Goal: Task Accomplishment & Management: Manage account settings

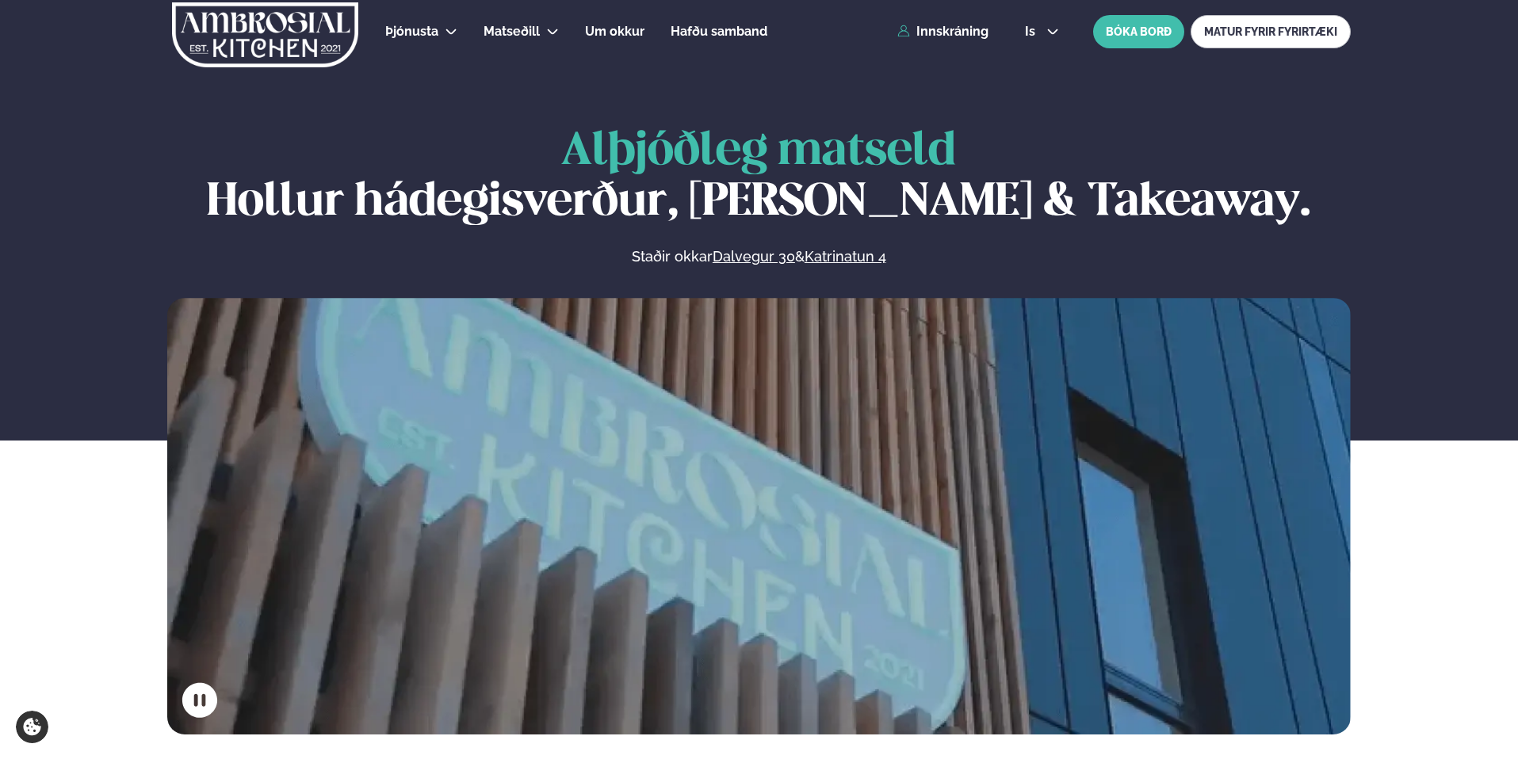
click at [959, 40] on div "Þjónusta Hádegismatur fyrir fyrirtæki Fyrirtækja veitingar Einkapartý Matseðill…" at bounding box center [759, 31] width 1278 height 63
click at [953, 34] on link "Innskráning" at bounding box center [942, 32] width 91 height 14
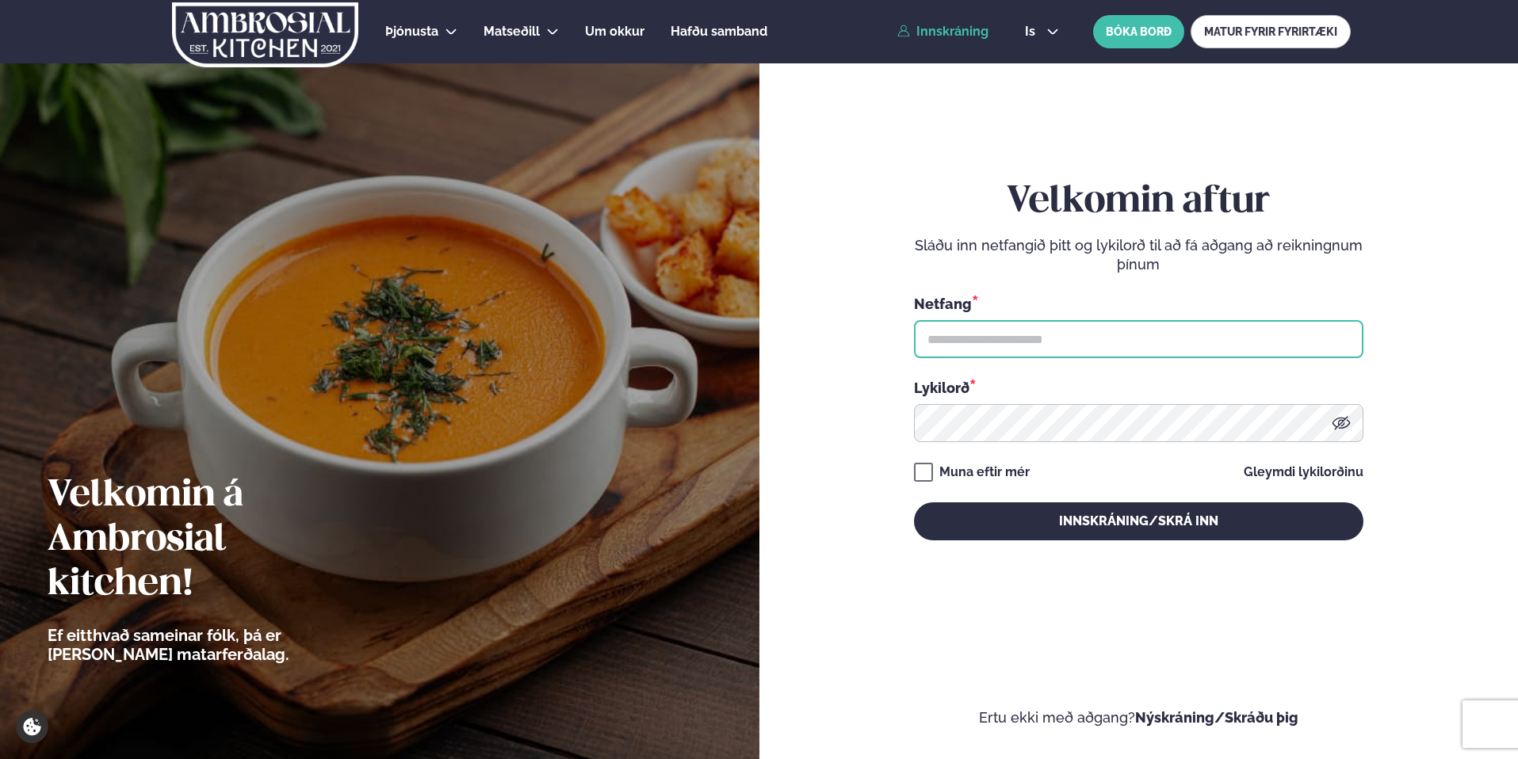
type input "**********"
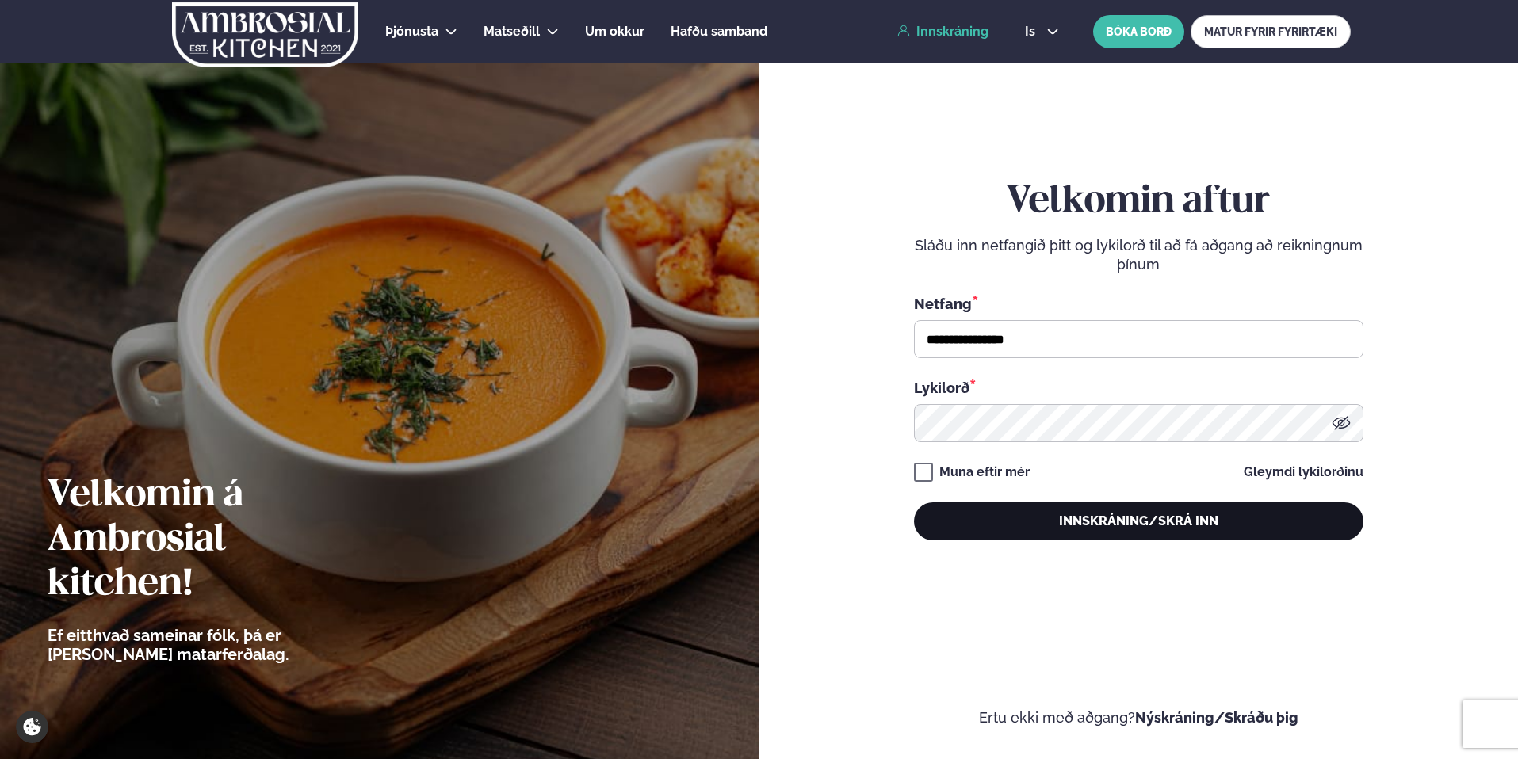
click at [1166, 515] on button "Innskráning/Skrá inn" at bounding box center [1138, 521] width 449 height 38
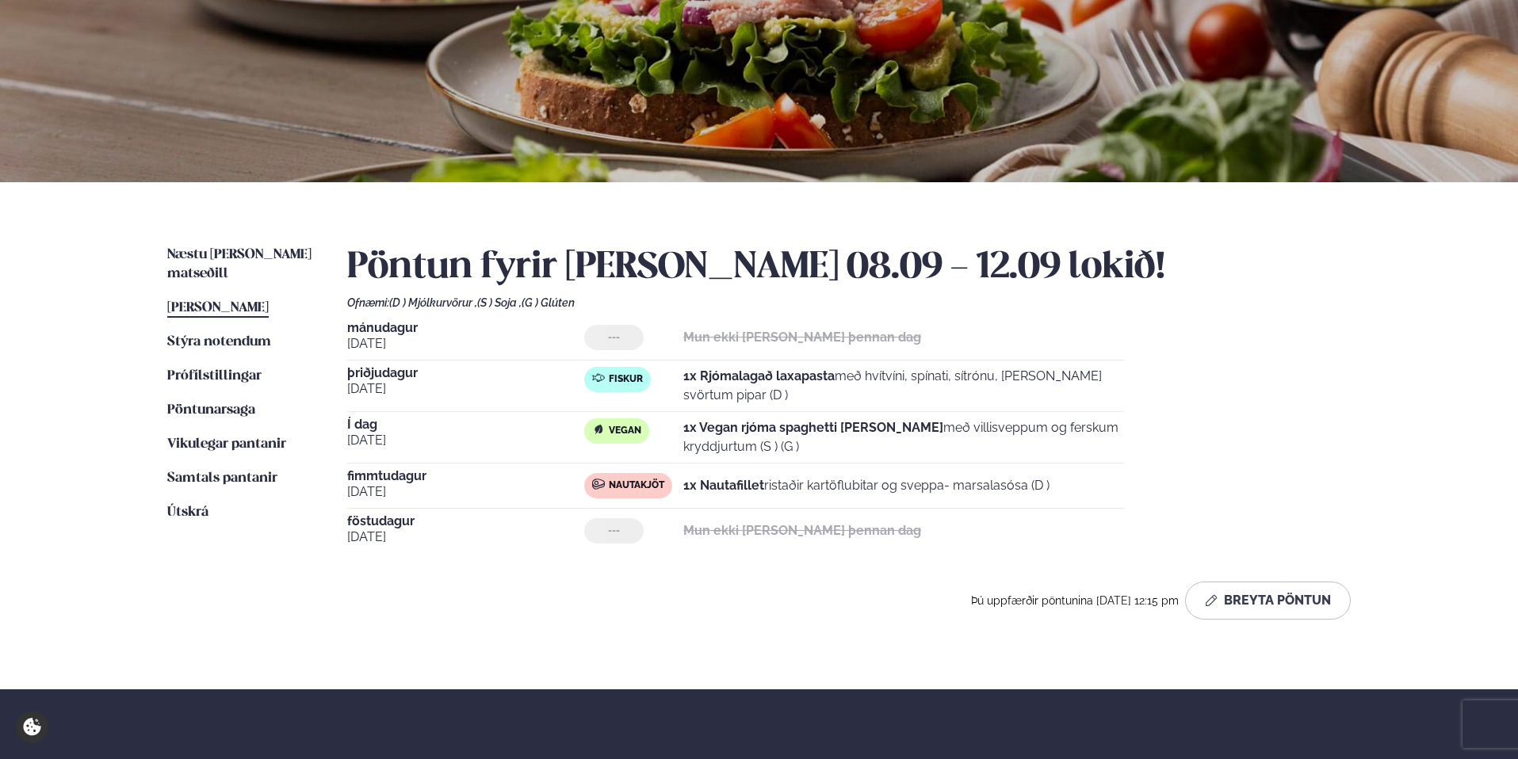
scroll to position [170, 0]
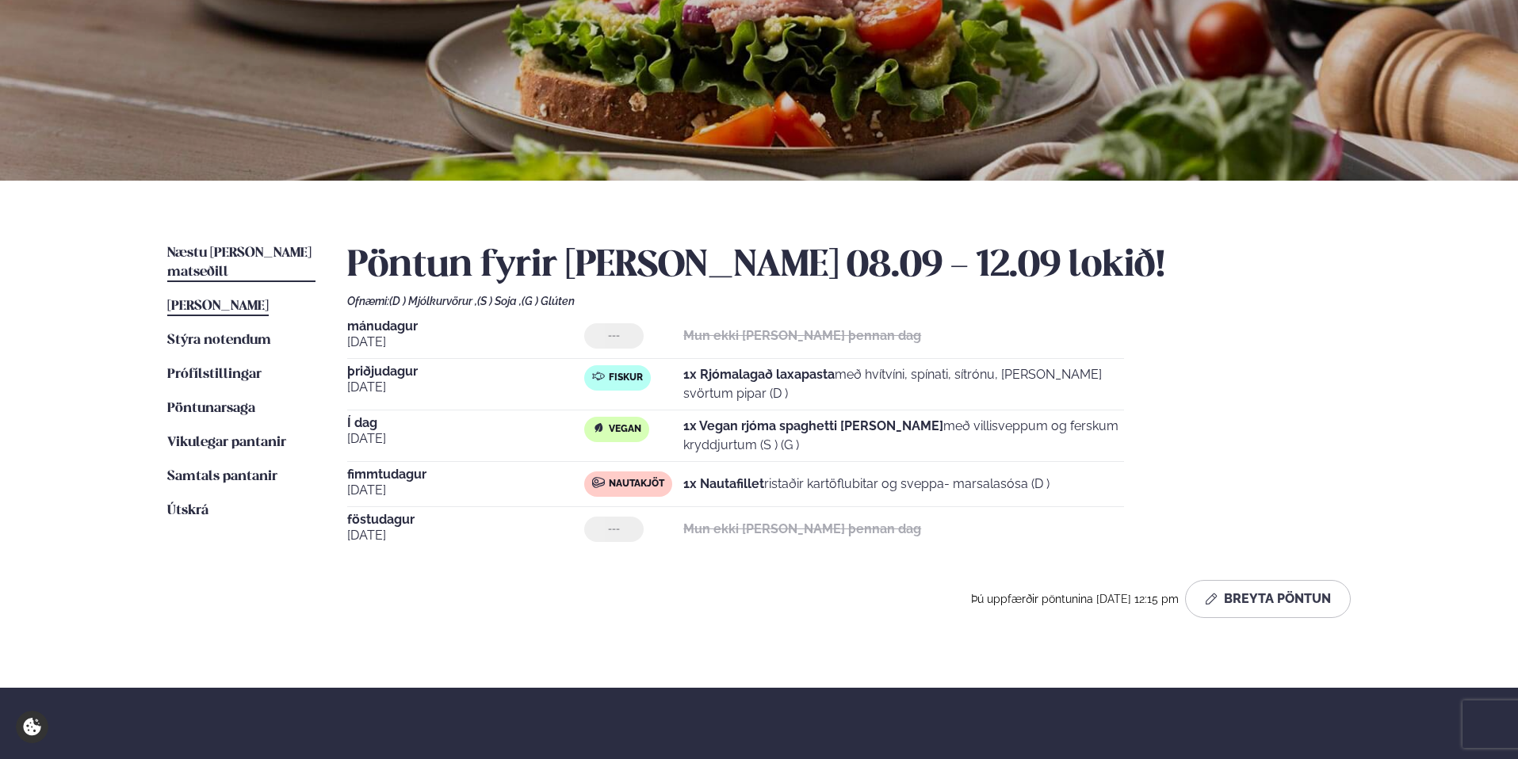
click at [216, 249] on span "Næstu [PERSON_NAME] matseðill" at bounding box center [239, 262] width 144 height 32
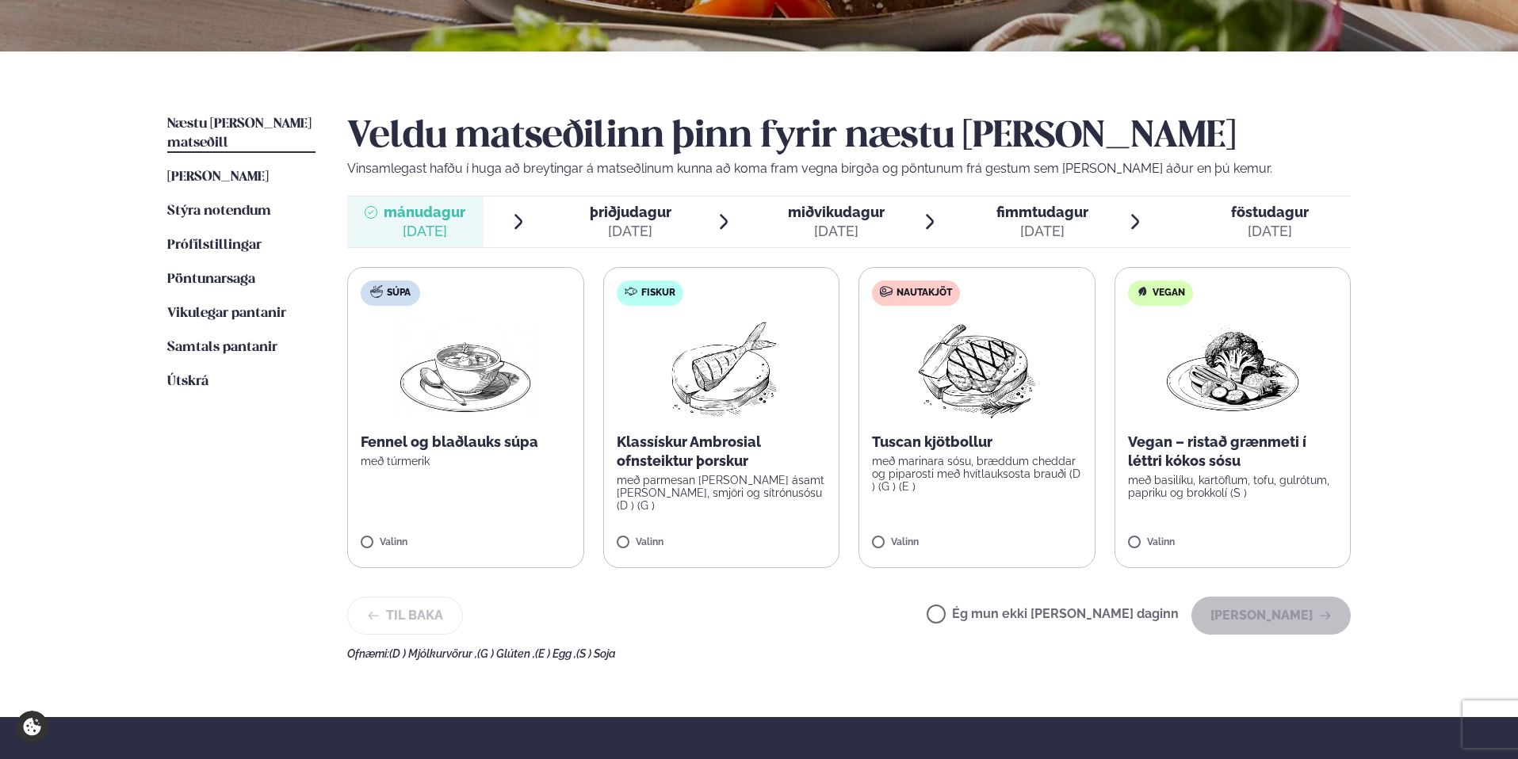
scroll to position [300, 0]
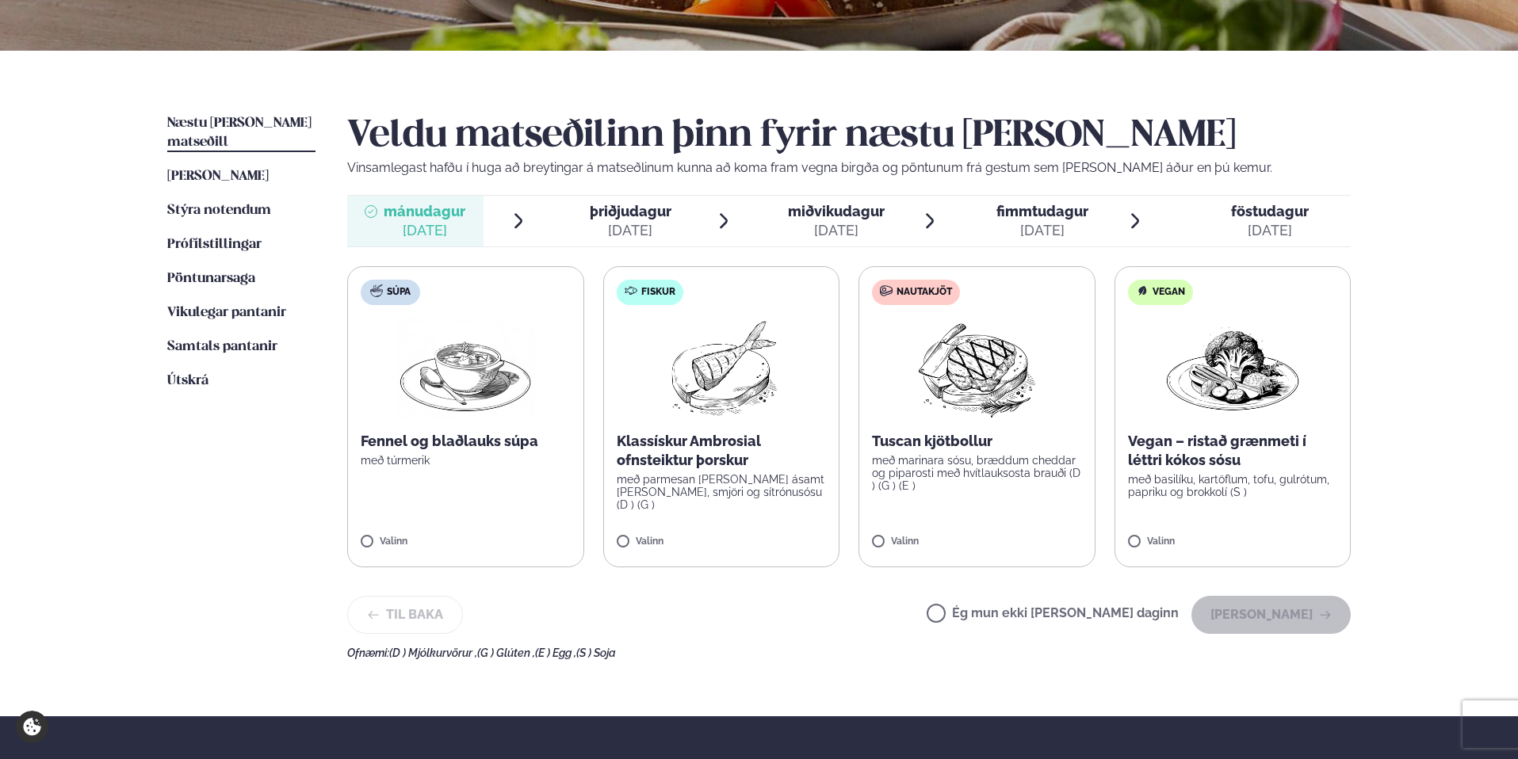
click at [987, 611] on label "Ég mun ekki borða þann daginn" at bounding box center [1052, 615] width 252 height 17
click at [1262, 613] on button "Halda áfram" at bounding box center [1270, 615] width 159 height 38
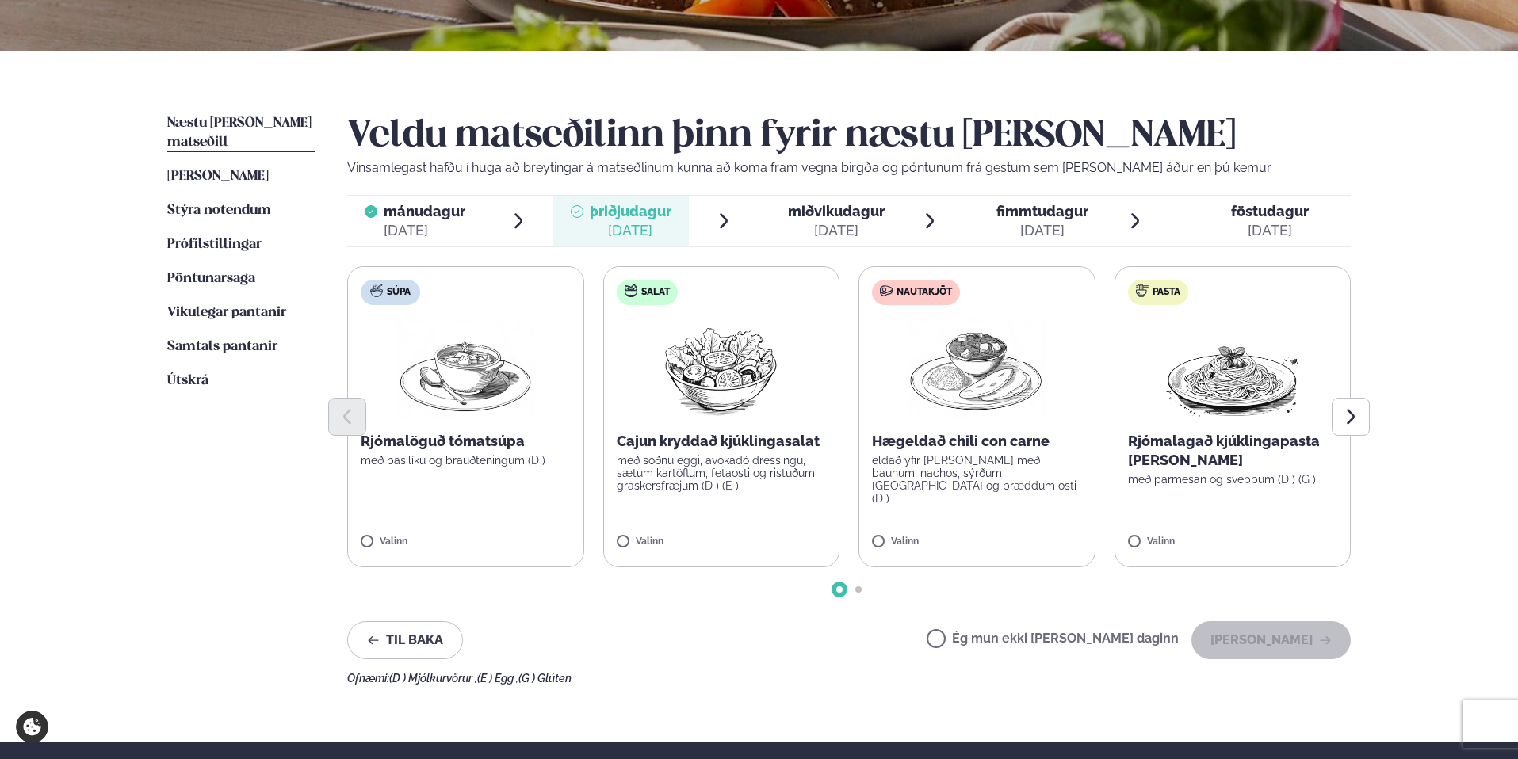
click at [1175, 532] on label "Pasta Rjómalagað kjúklingapasta alfredo með parmesan og sveppum (D ) (G ) Valinn" at bounding box center [1232, 416] width 237 height 301
click at [1273, 636] on button "Halda áfram" at bounding box center [1270, 640] width 159 height 38
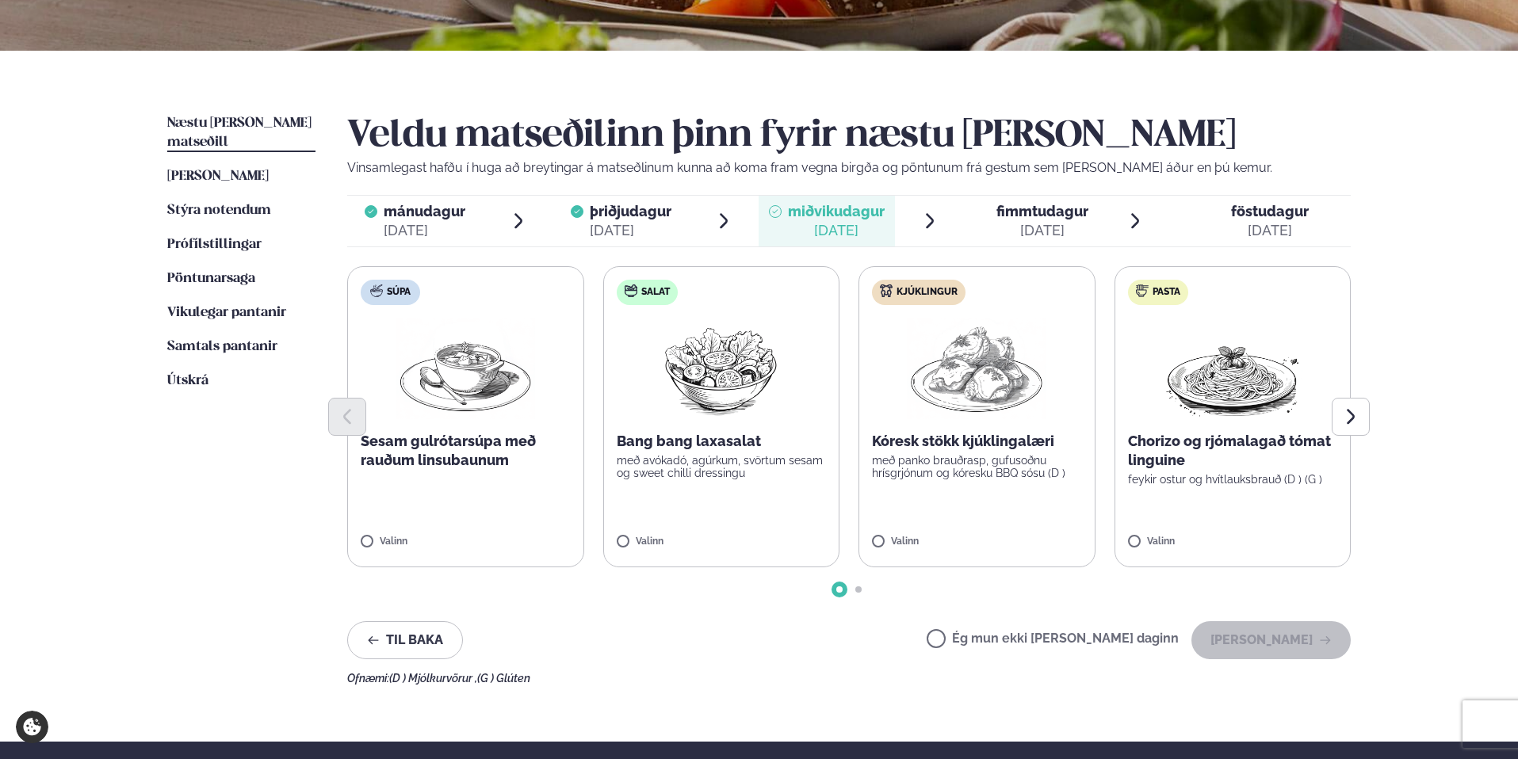
click at [991, 634] on label "Ég mun ekki borða þann daginn" at bounding box center [1052, 640] width 252 height 17
click at [1262, 647] on button "Halda áfram" at bounding box center [1270, 640] width 159 height 38
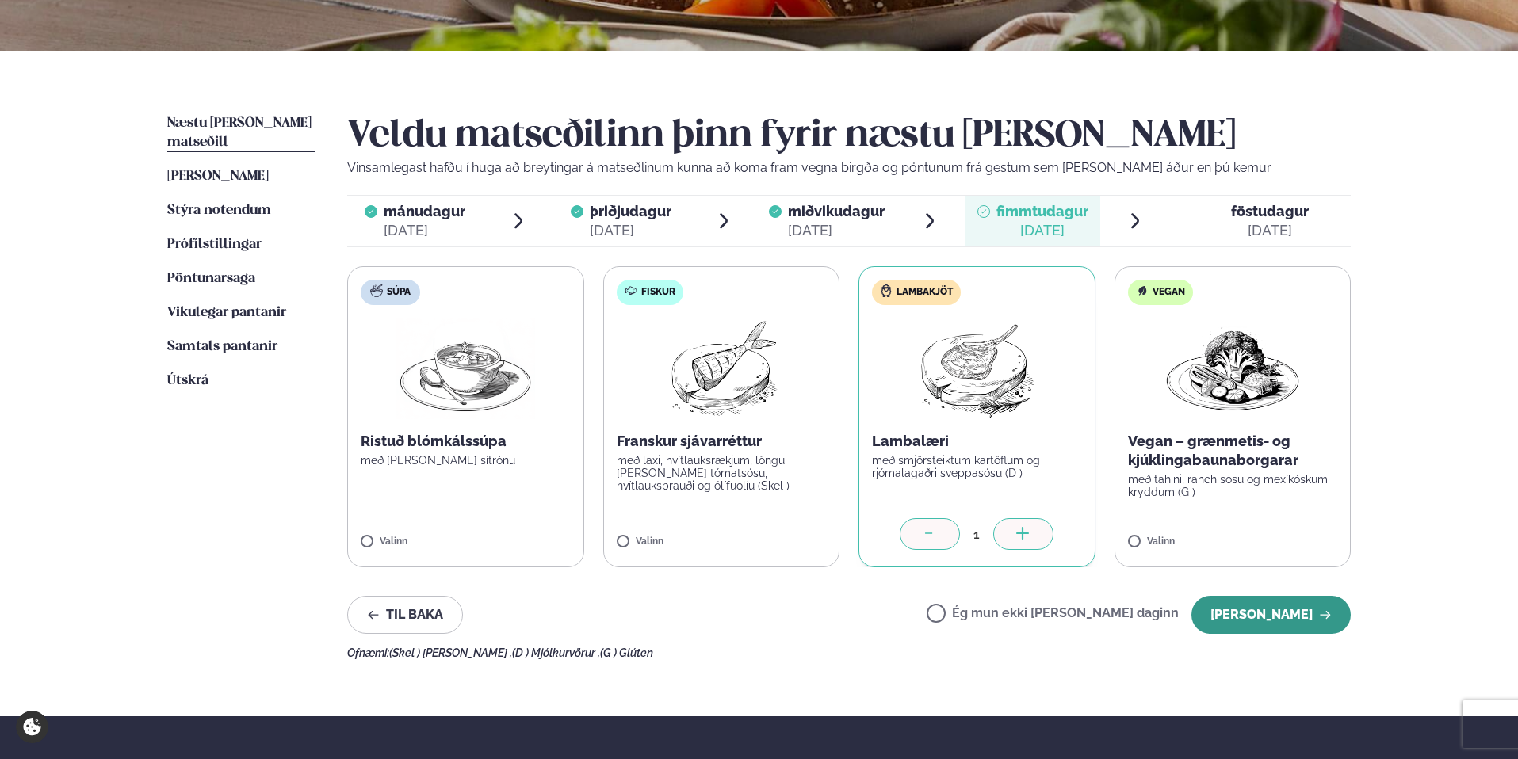
click at [1281, 606] on button "Halda áfram" at bounding box center [1270, 615] width 159 height 38
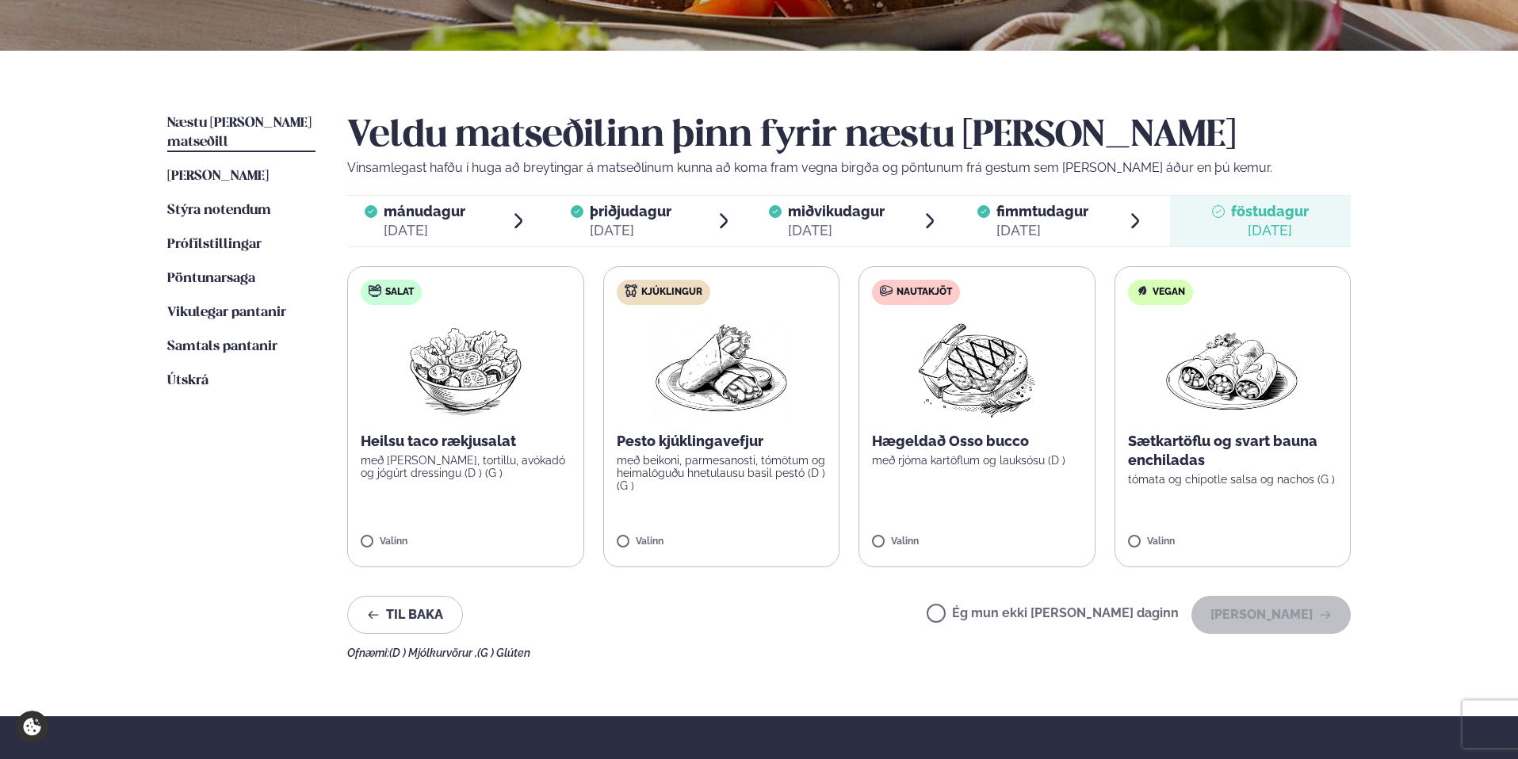
click at [988, 607] on label "Ég mun ekki borða þann daginn" at bounding box center [1052, 615] width 252 height 17
click at [1282, 613] on button "Halda áfram" at bounding box center [1270, 615] width 159 height 38
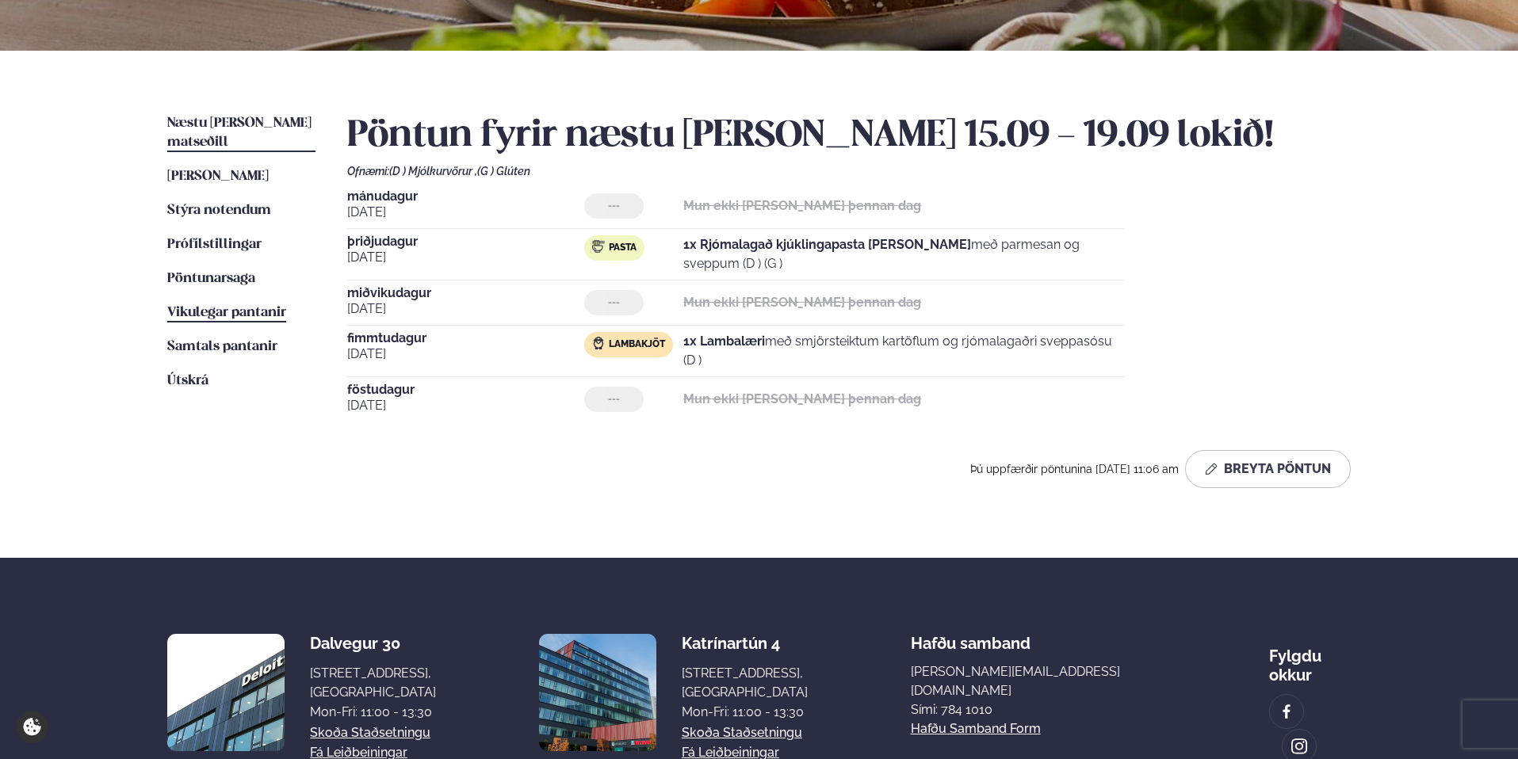
click at [212, 306] on span "Vikulegar pantanir" at bounding box center [226, 312] width 119 height 13
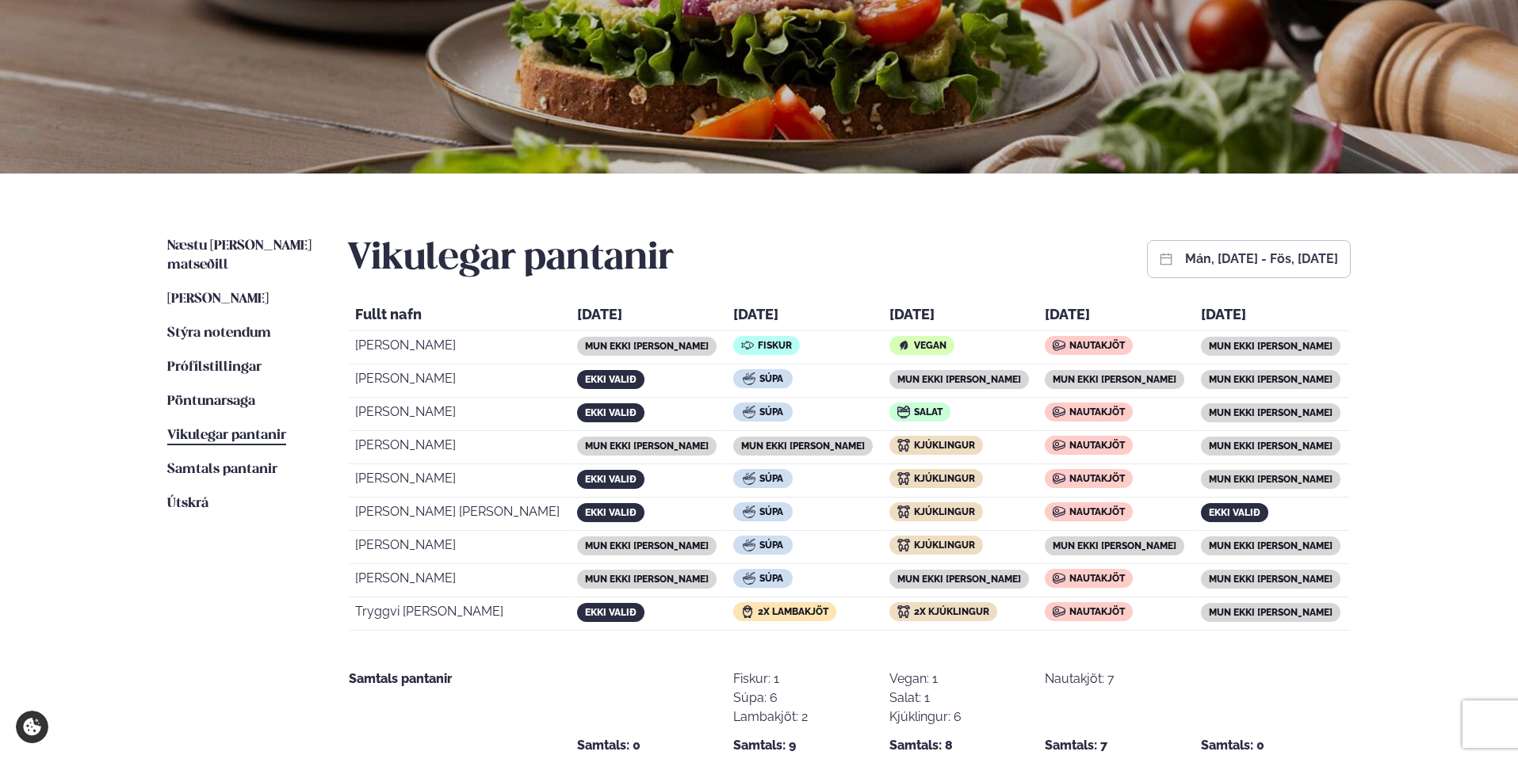
scroll to position [205, 0]
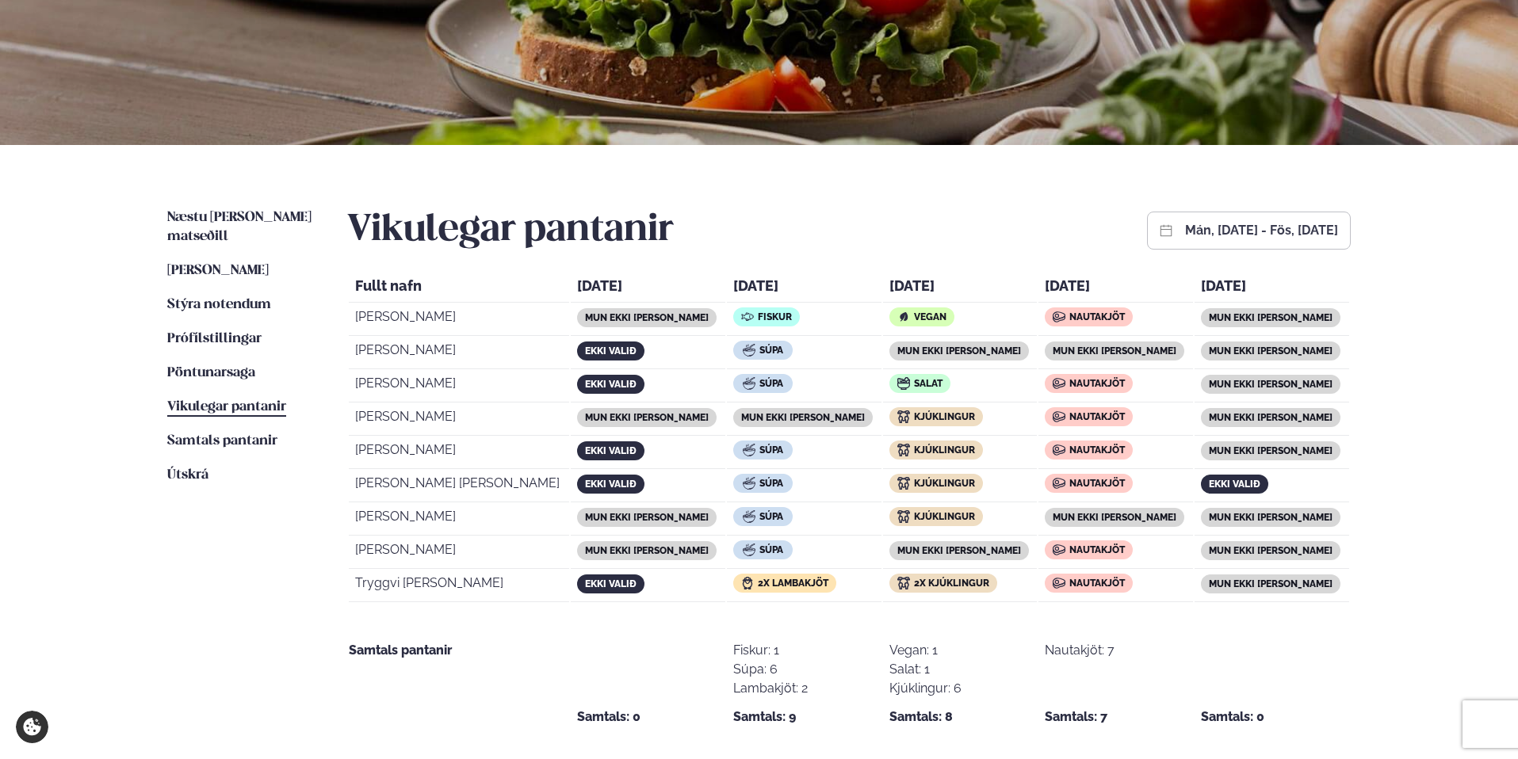
click at [1185, 227] on button "mán, sep 08, 2025 - fös, sep 12, 2025" at bounding box center [1261, 230] width 153 height 13
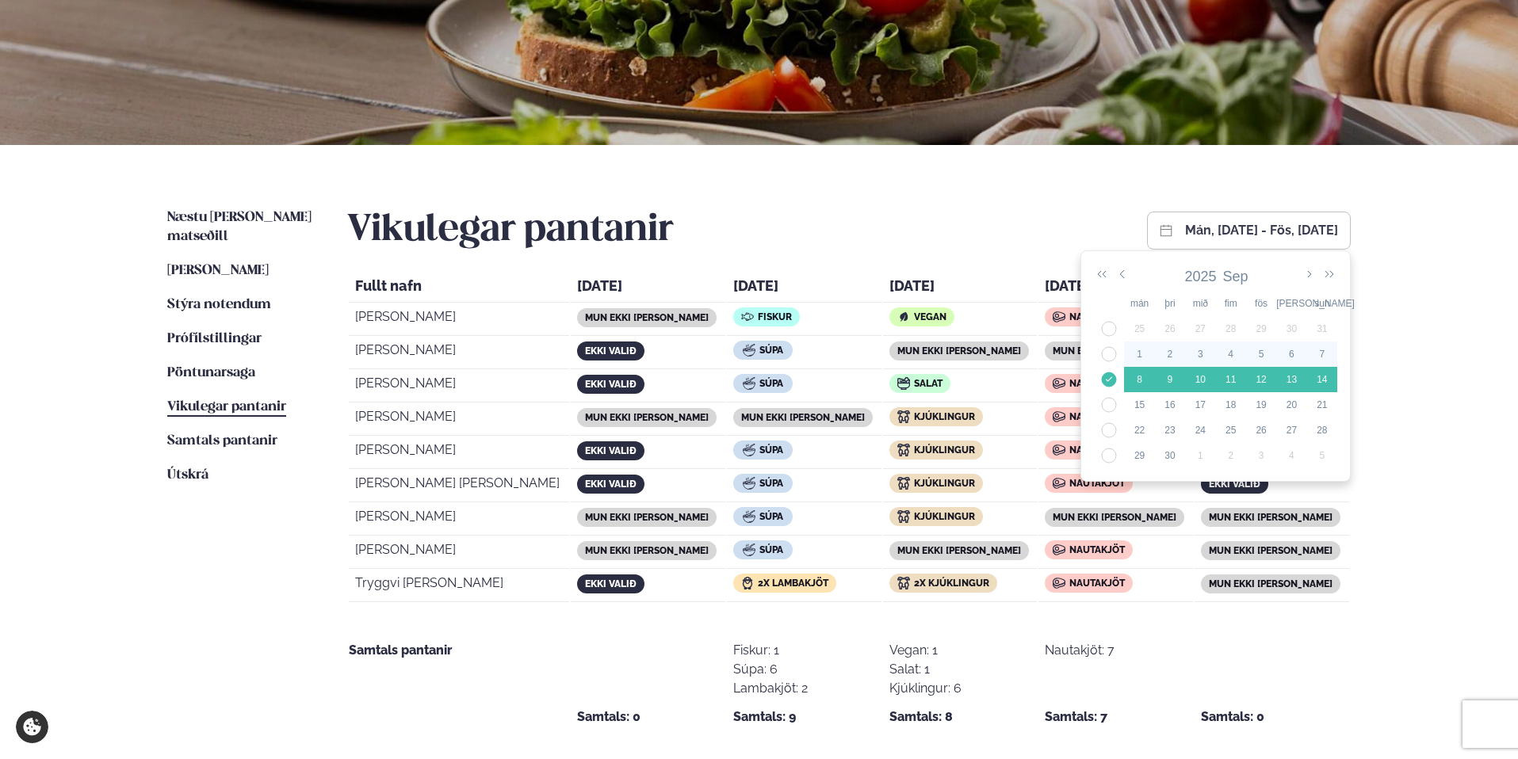
click at [1110, 350] on td "36" at bounding box center [1109, 354] width 30 height 25
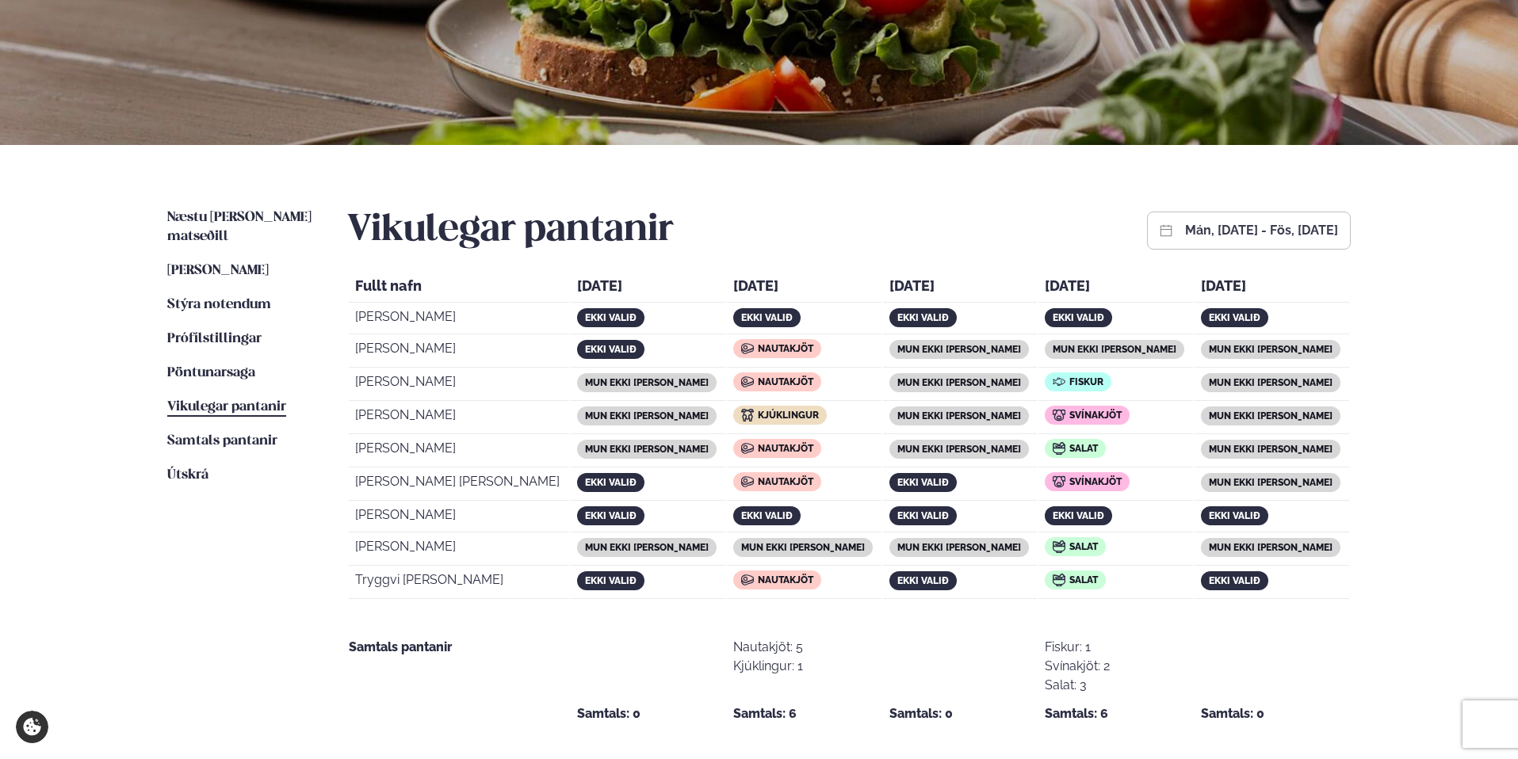
click at [1185, 234] on button "mán, sep 01, 2025 - fös, sep 05, 2025" at bounding box center [1261, 230] width 153 height 13
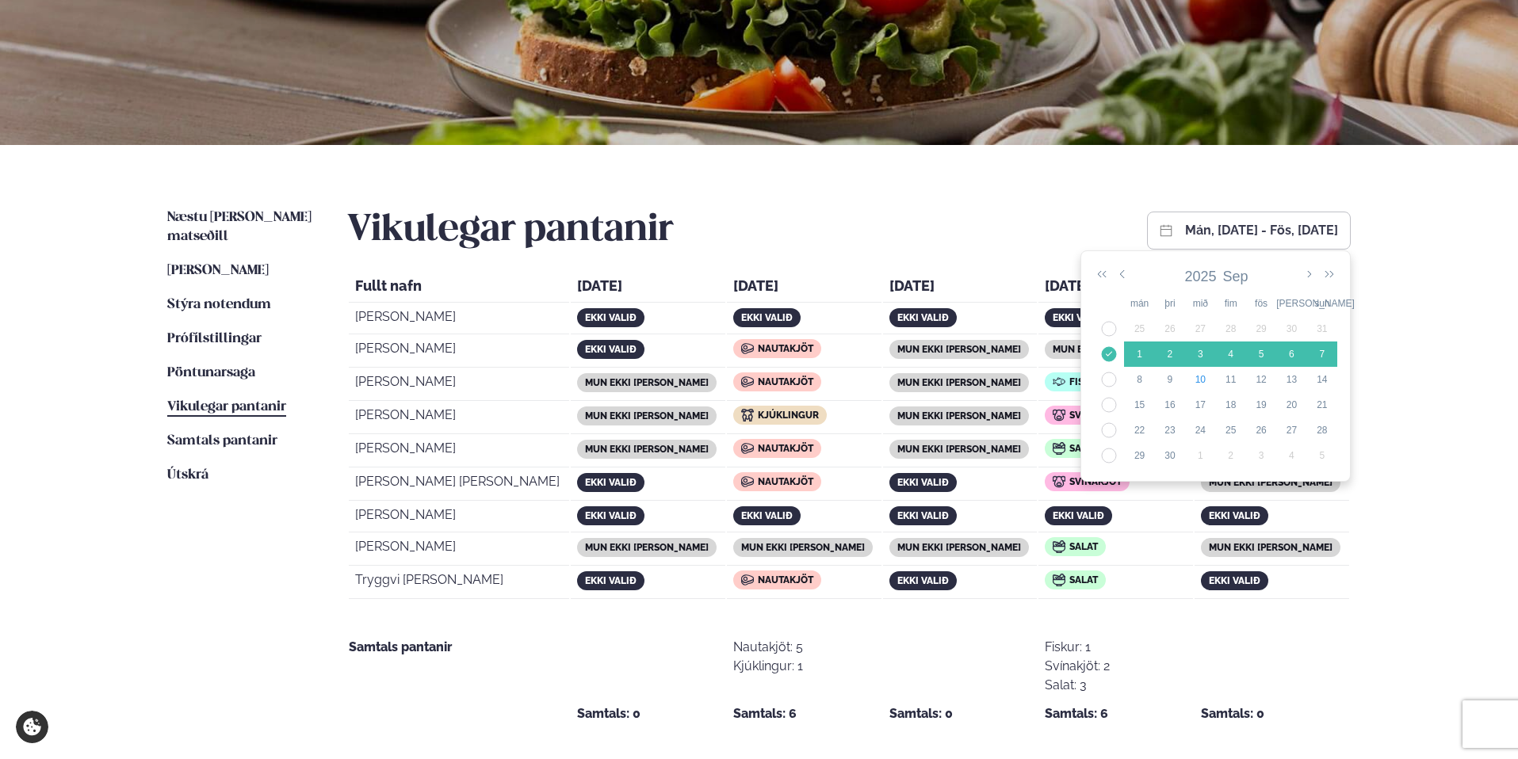
click at [1185, 234] on button "mán, sep 01, 2025 - fös, sep 05, 2025" at bounding box center [1261, 230] width 153 height 13
click at [1113, 379] on td "37" at bounding box center [1109, 379] width 30 height 25
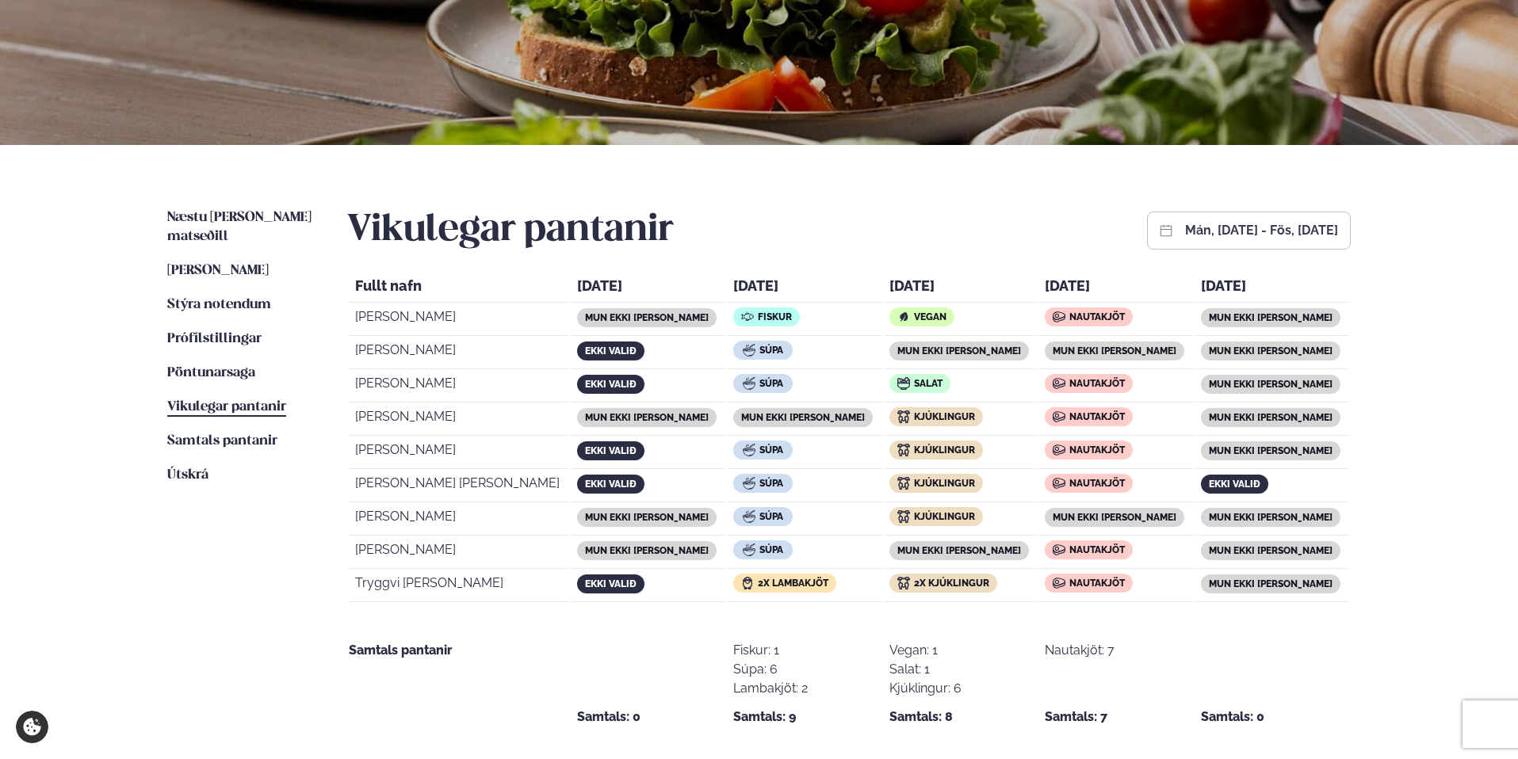
click at [1185, 225] on button "mán, sep 08, 2025 - fös, sep 12, 2025" at bounding box center [1261, 230] width 153 height 13
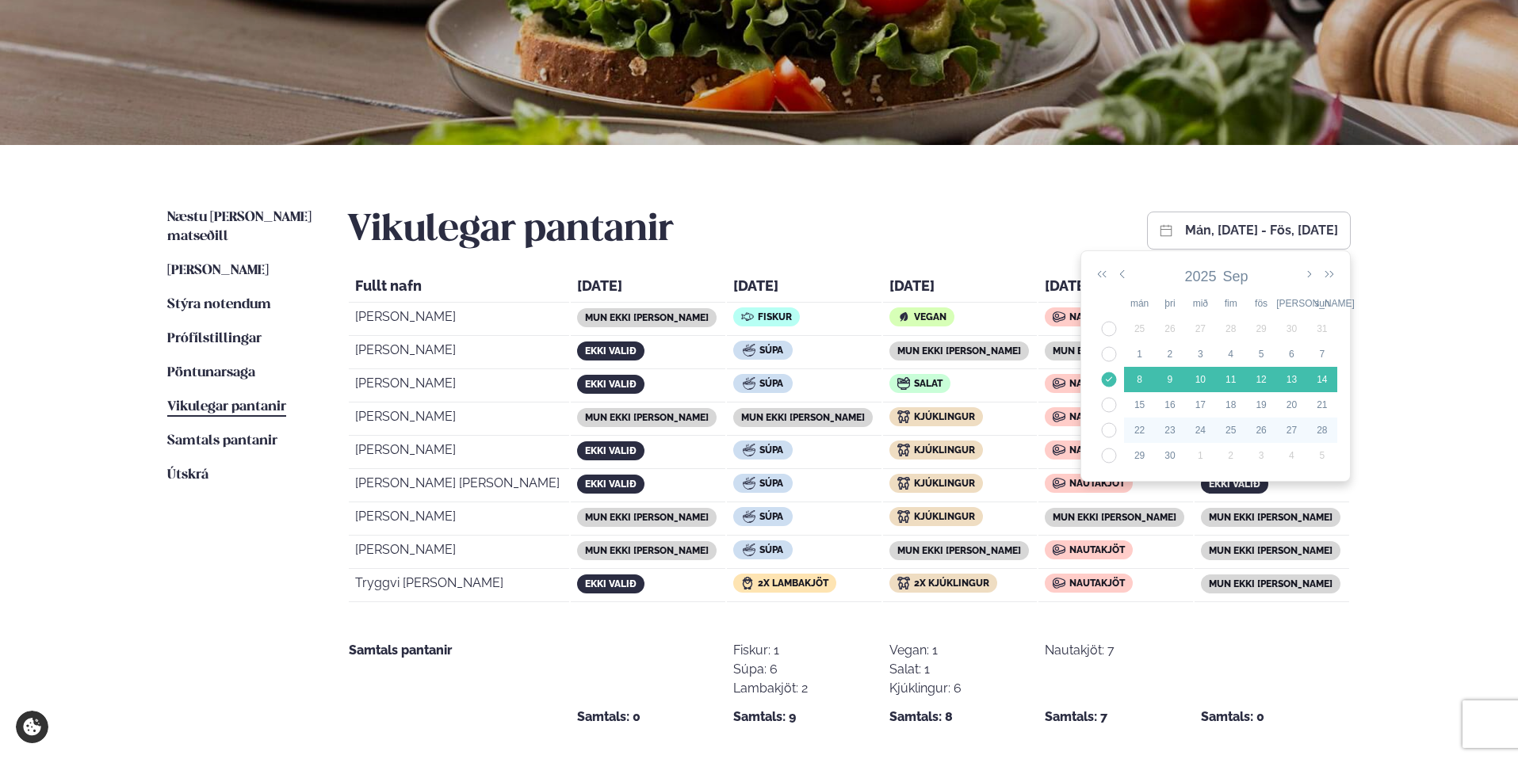
click at [1113, 399] on td "38" at bounding box center [1109, 404] width 30 height 25
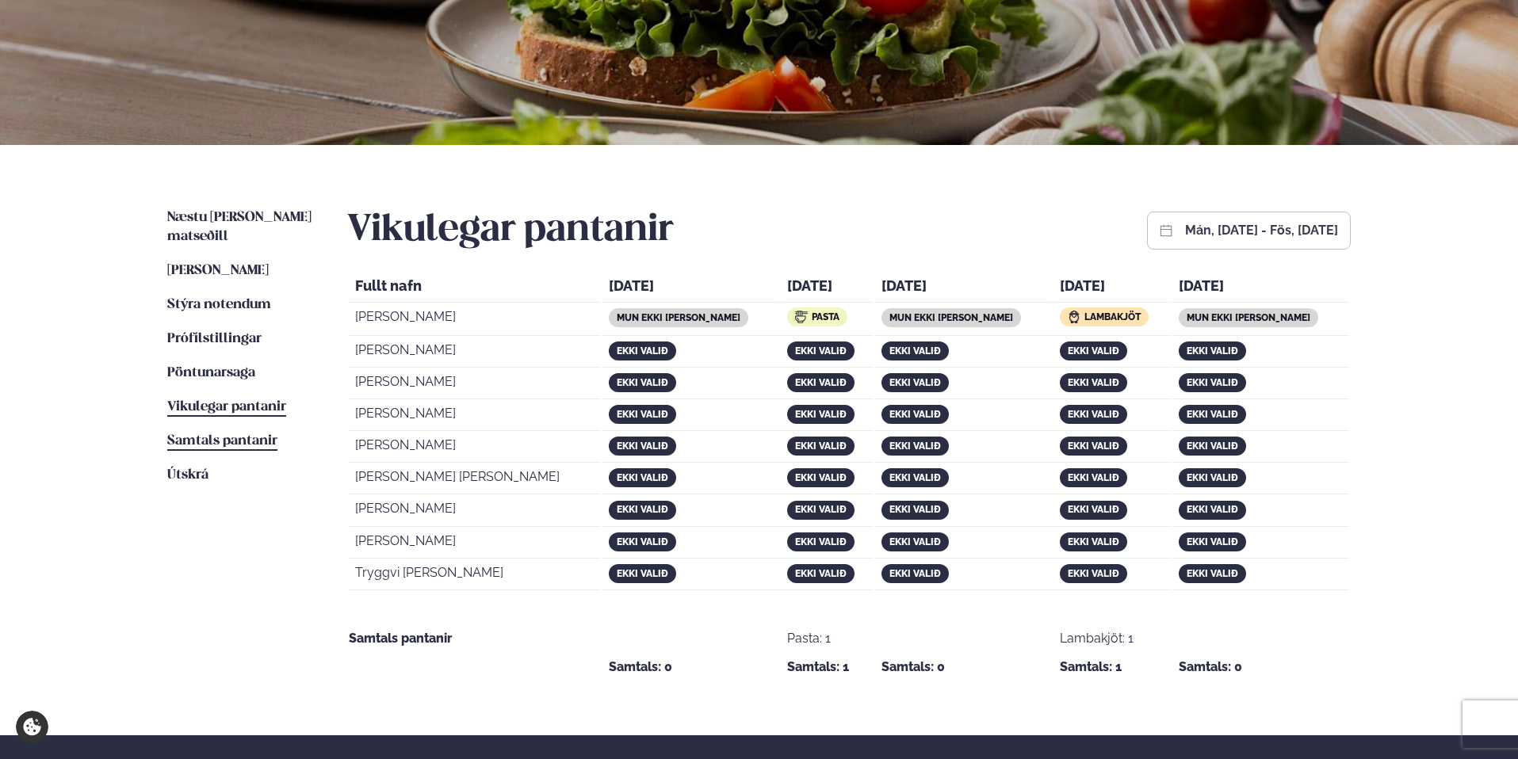
click at [201, 434] on span "Samtals pantanir" at bounding box center [222, 440] width 110 height 13
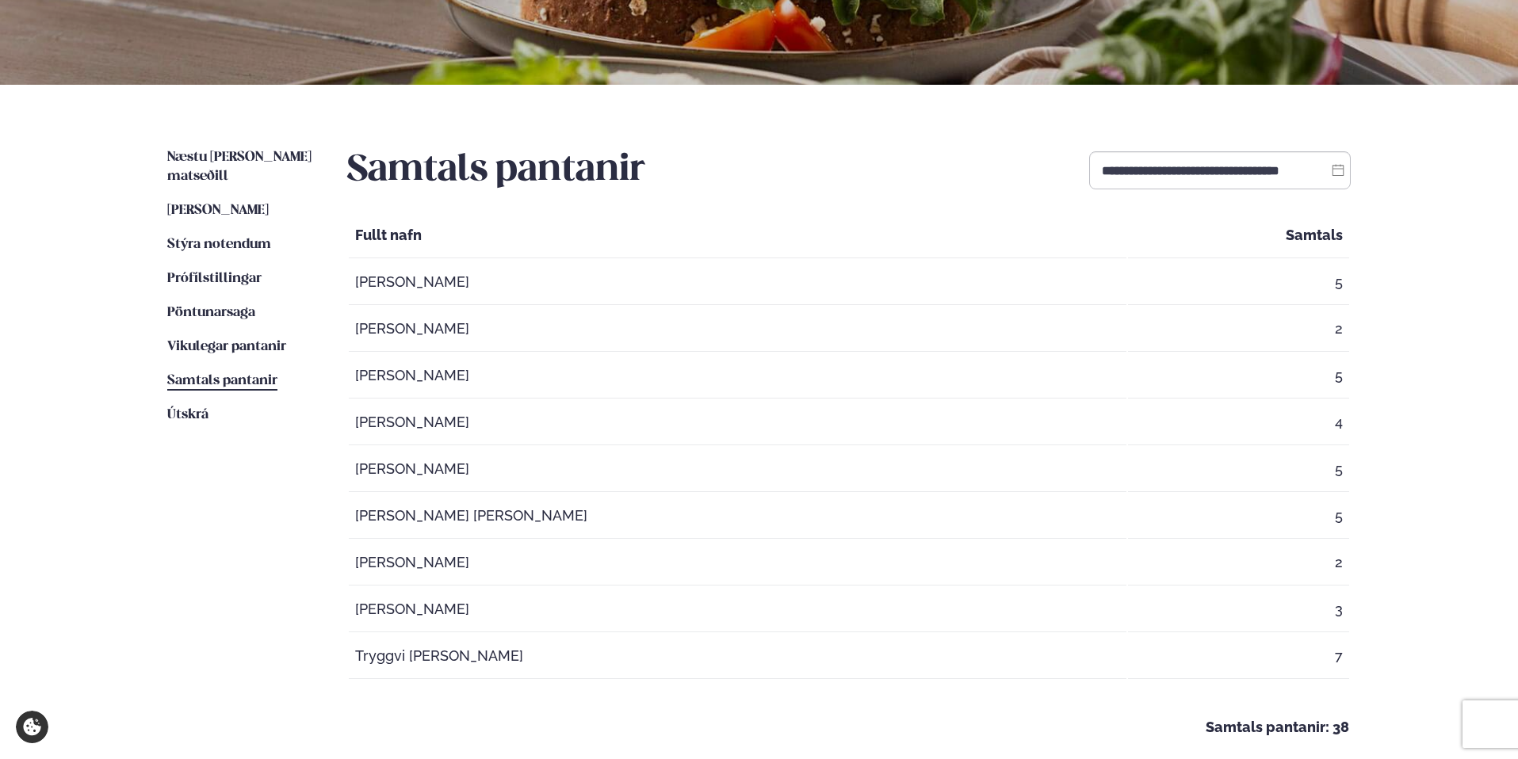
scroll to position [264, 0]
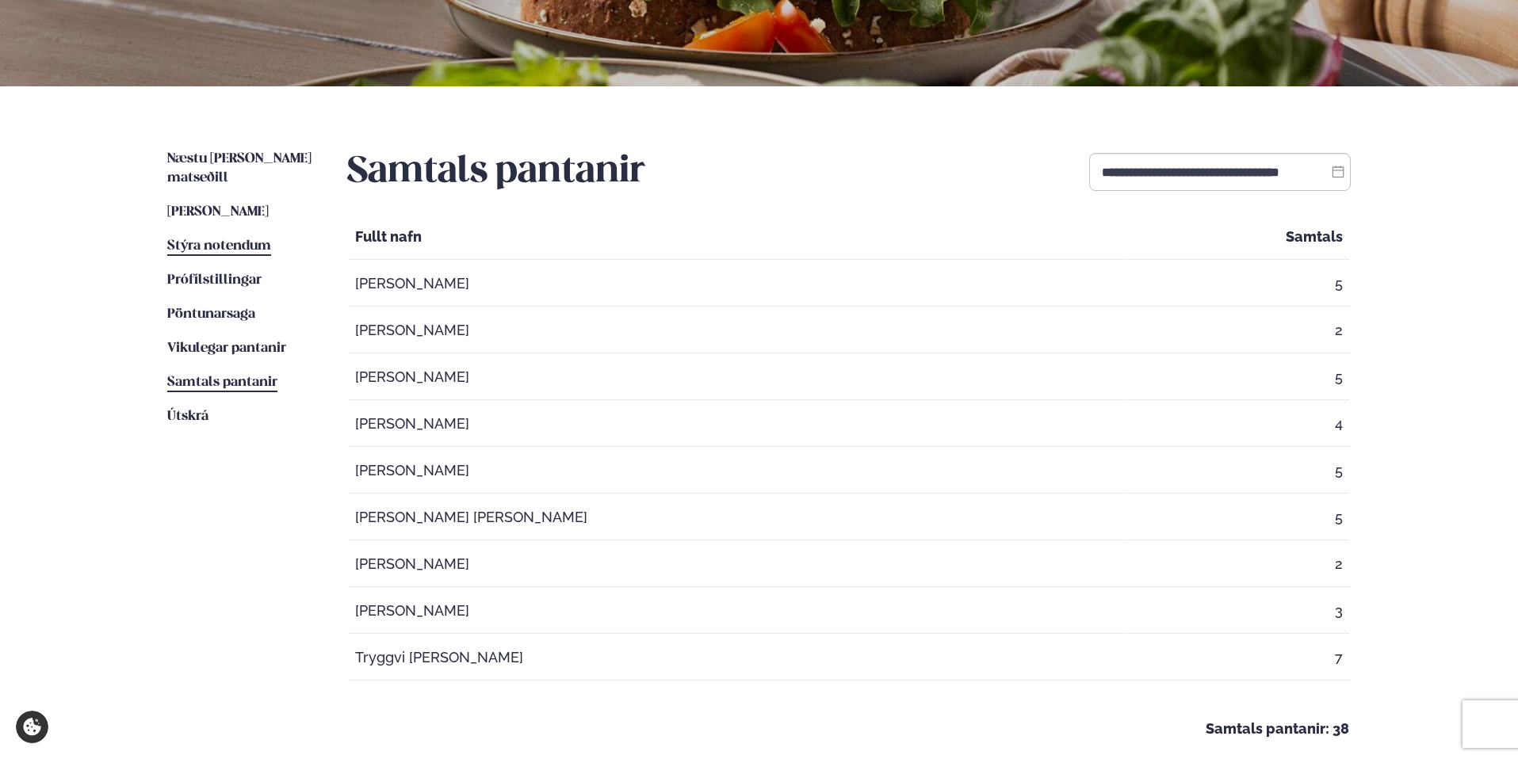
click at [212, 239] on span "Stýra notendum" at bounding box center [219, 245] width 104 height 13
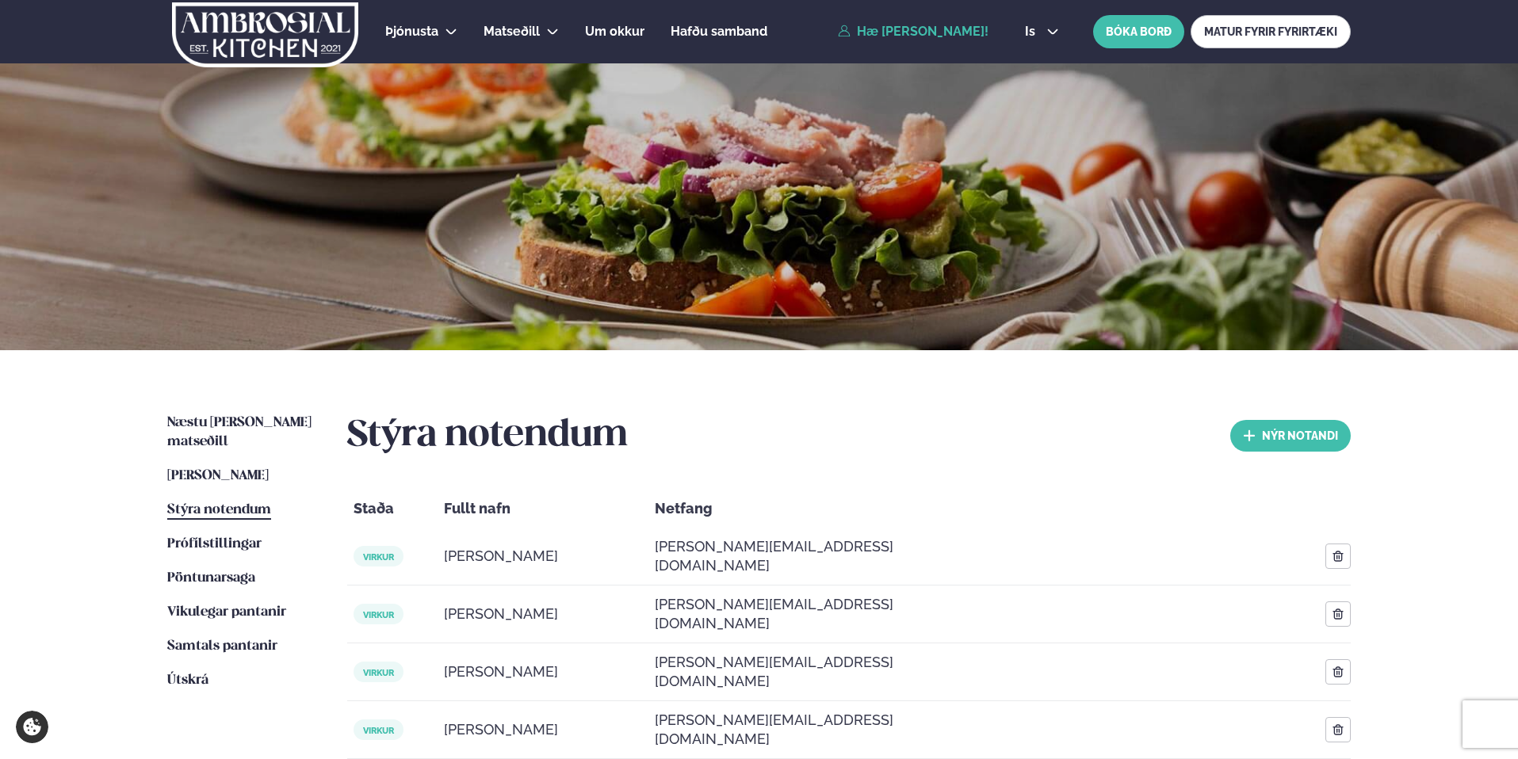
click at [917, 28] on link "Hæ [PERSON_NAME]!" at bounding box center [913, 32] width 151 height 14
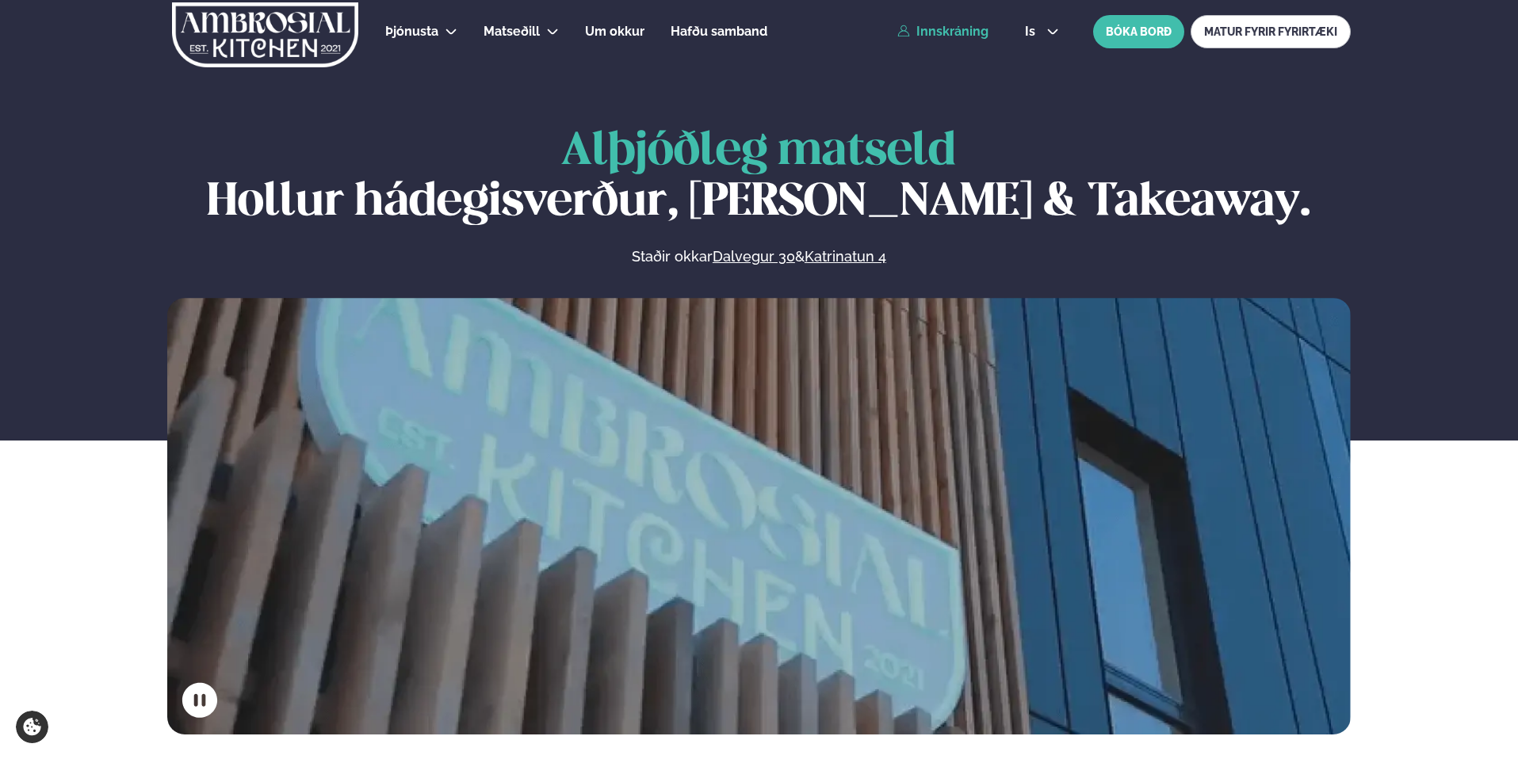
click at [980, 33] on link "Innskráning" at bounding box center [942, 32] width 91 height 14
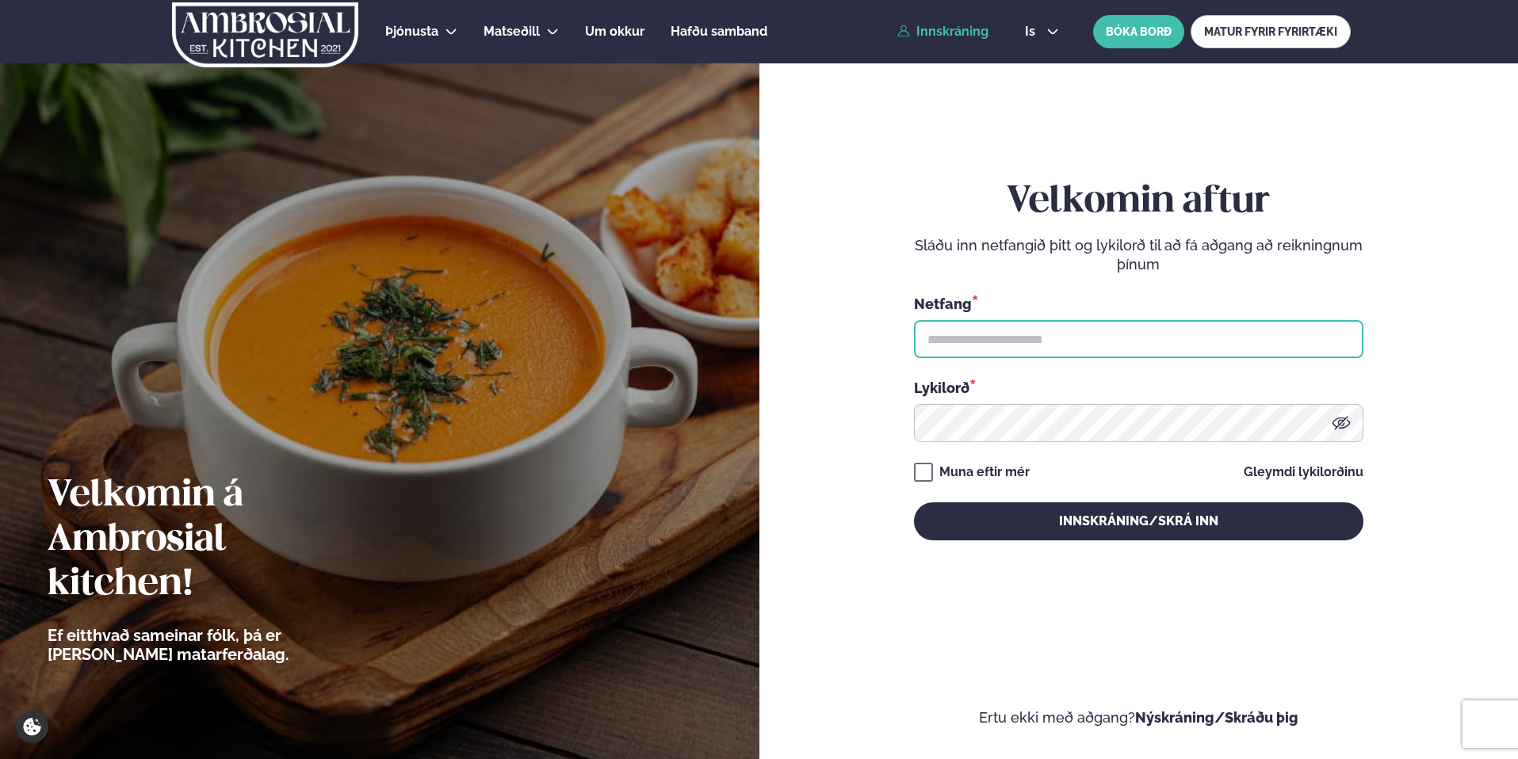
type input "**********"
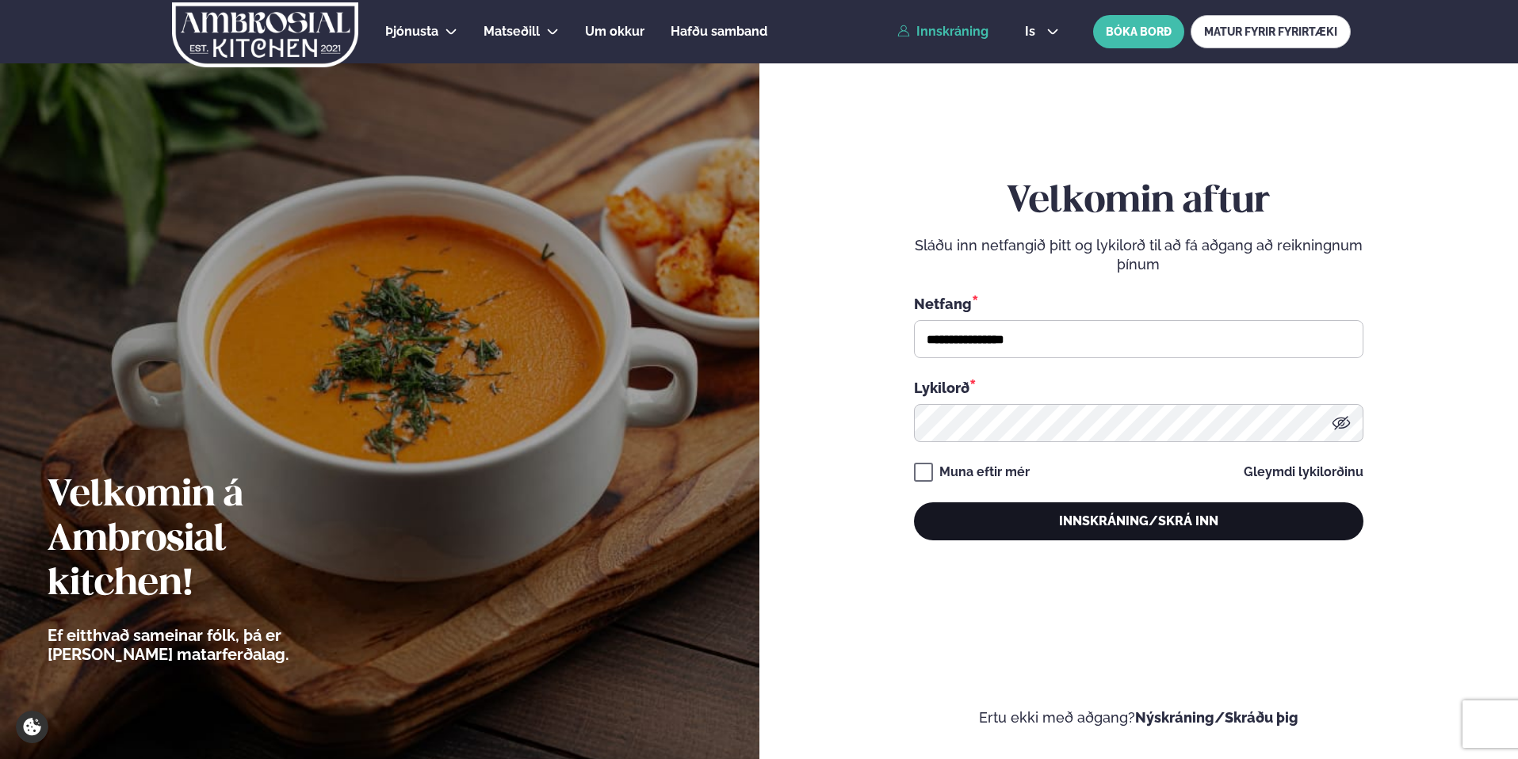
click at [1181, 529] on button "Innskráning/Skrá inn" at bounding box center [1138, 521] width 449 height 38
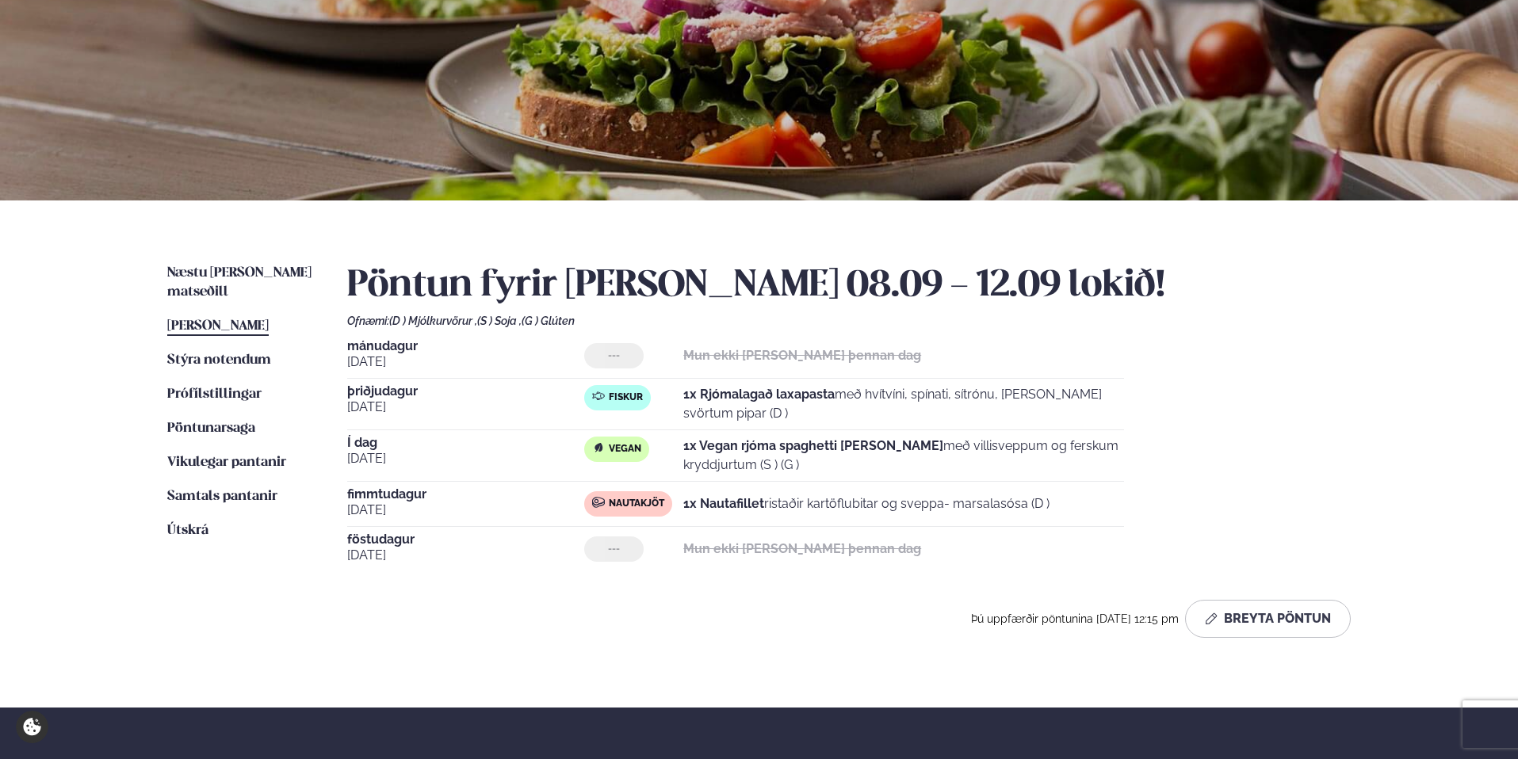
scroll to position [152, 0]
